Goal: Task Accomplishment & Management: Manage account settings

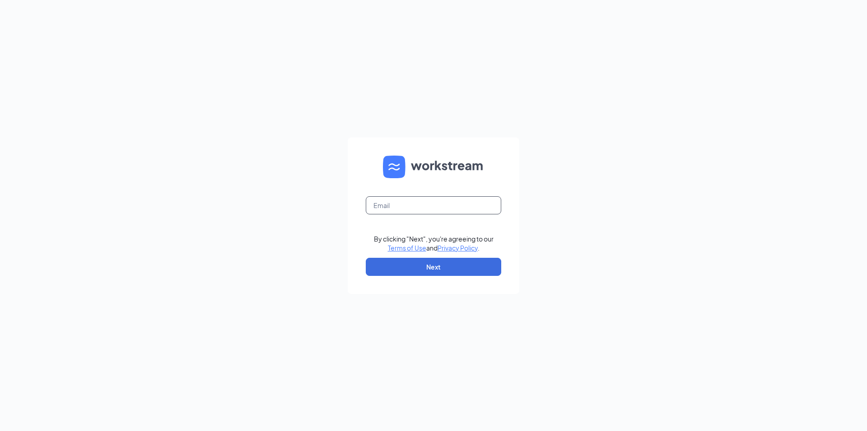
click at [404, 209] on input "text" at bounding box center [434, 205] width 136 height 18
type input "iyshaflores@gmail.com"
click at [427, 272] on button "Next" at bounding box center [434, 267] width 136 height 18
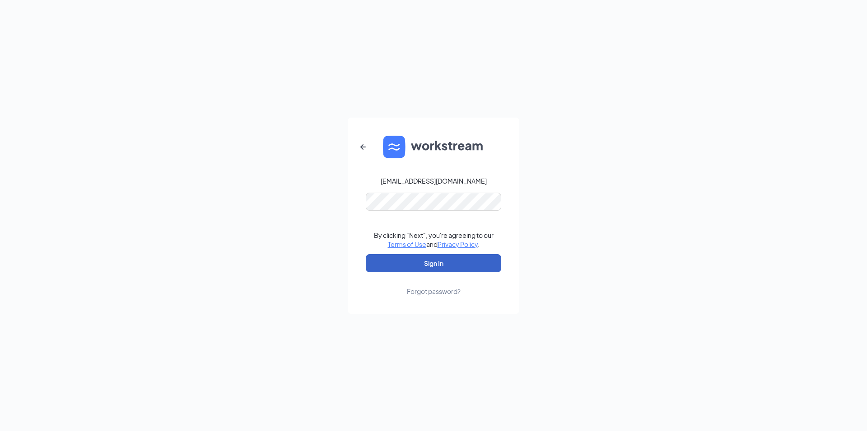
click at [433, 265] on button "Sign In" at bounding box center [434, 263] width 136 height 18
click at [435, 267] on button "Sign In" at bounding box center [434, 263] width 136 height 18
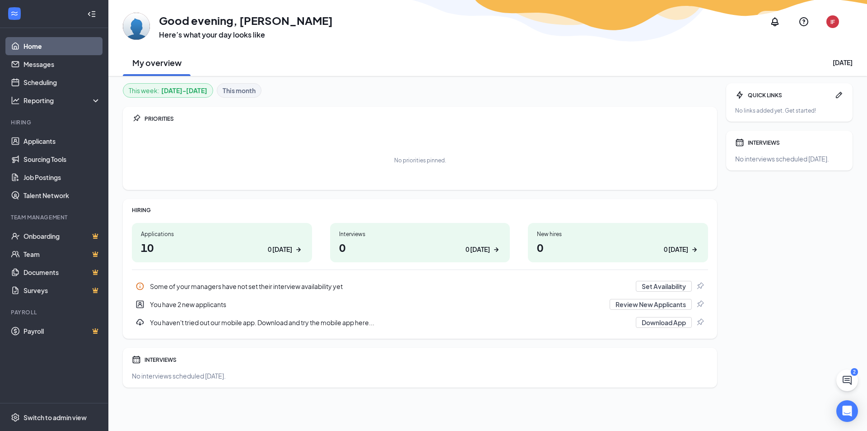
click at [282, 250] on div "0 today" at bounding box center [280, 248] width 24 height 9
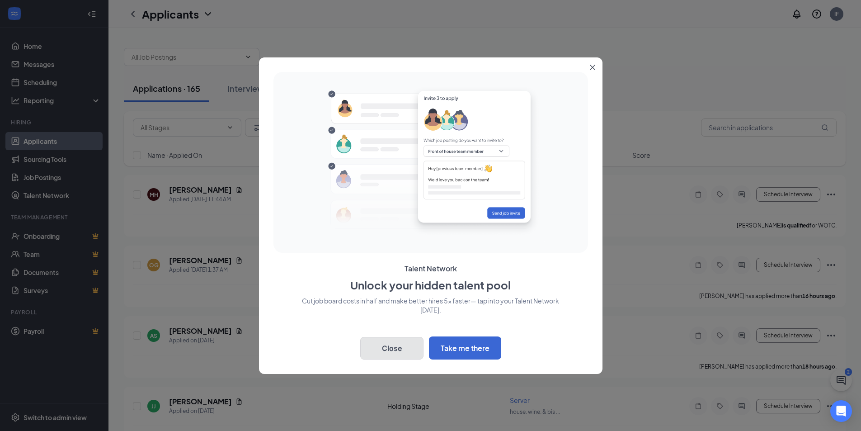
click at [381, 347] on button "Close" at bounding box center [391, 348] width 63 height 23
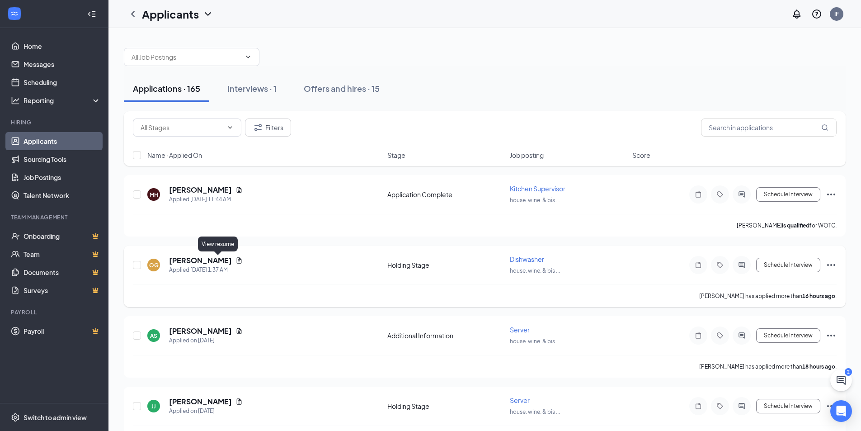
click at [235, 262] on icon "Document" at bounding box center [238, 260] width 7 height 7
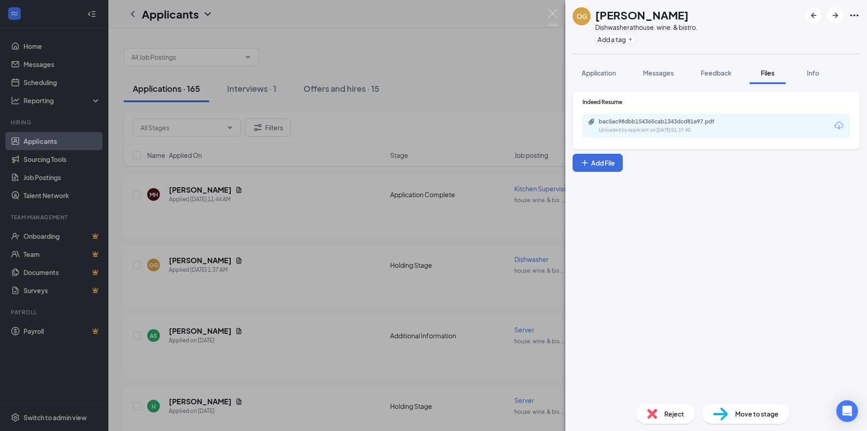
click at [404, 102] on div "OG [PERSON_NAME] at house. wine. & bistro. Add a tag Application Messages Feedb…" at bounding box center [433, 215] width 867 height 431
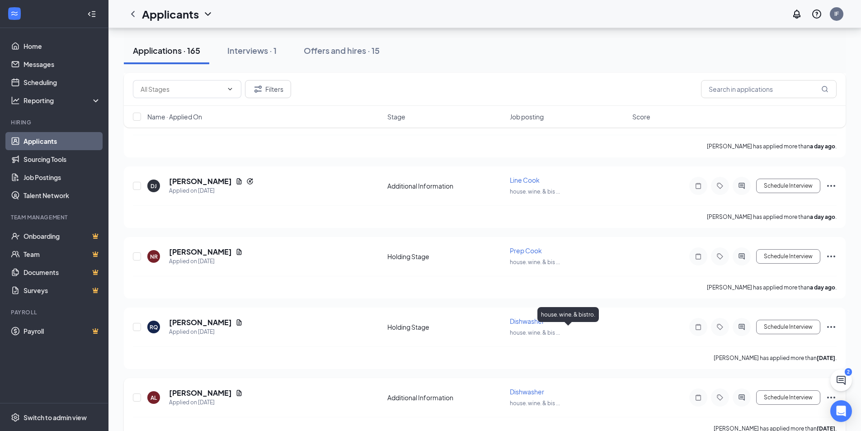
scroll to position [663, 0]
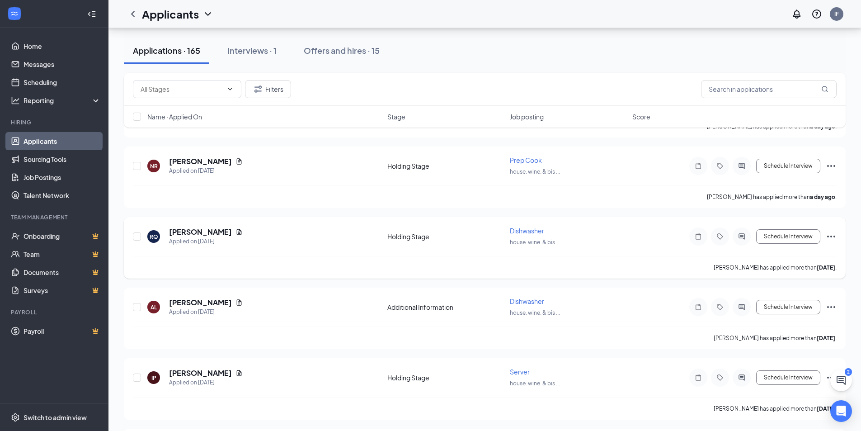
click at [524, 230] on span "Dishwasher" at bounding box center [527, 230] width 34 height 8
